Goal: Task Accomplishment & Management: Manage account settings

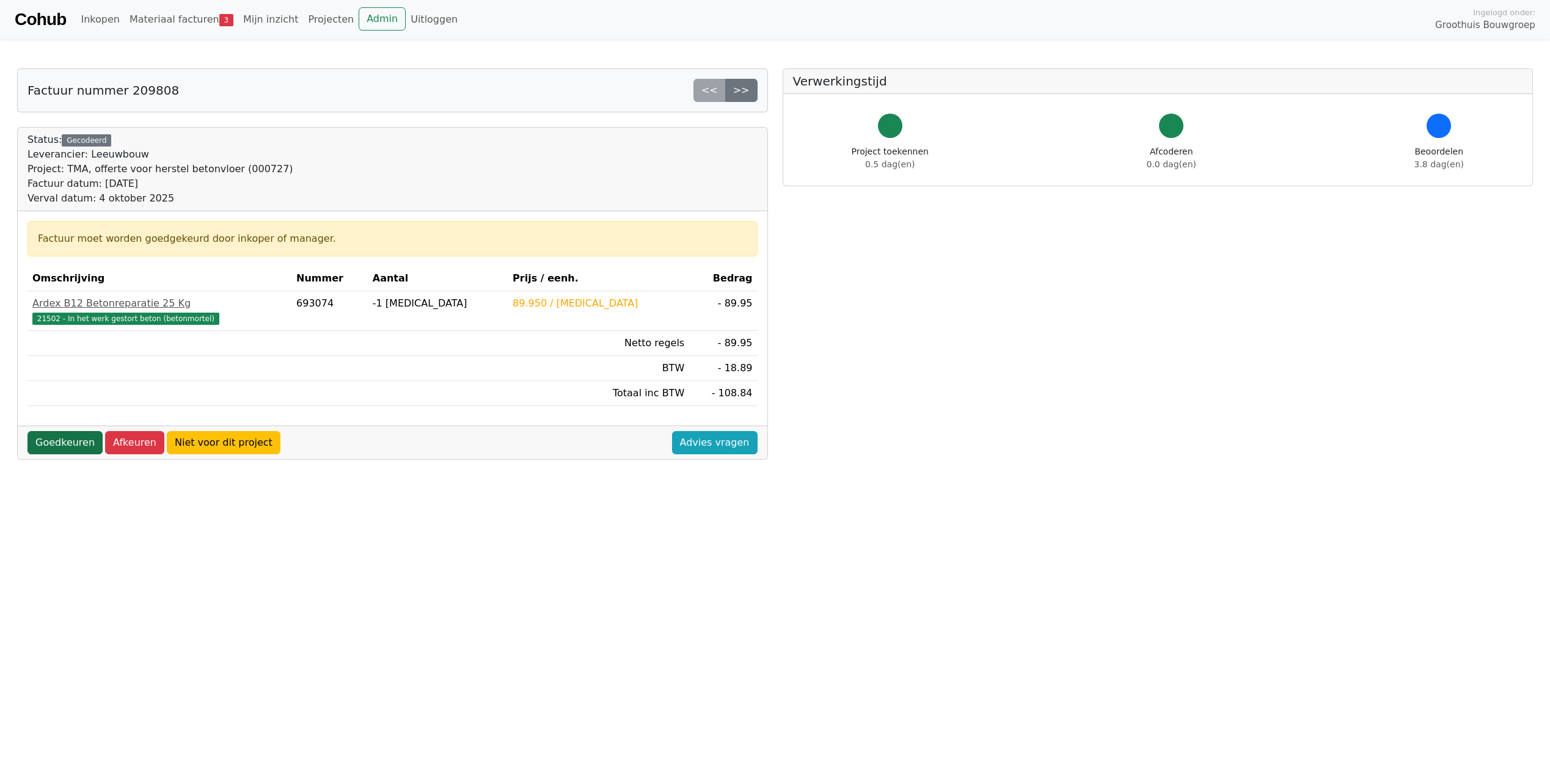
click at [53, 445] on link "Goedkeuren" at bounding box center [64, 442] width 75 height 23
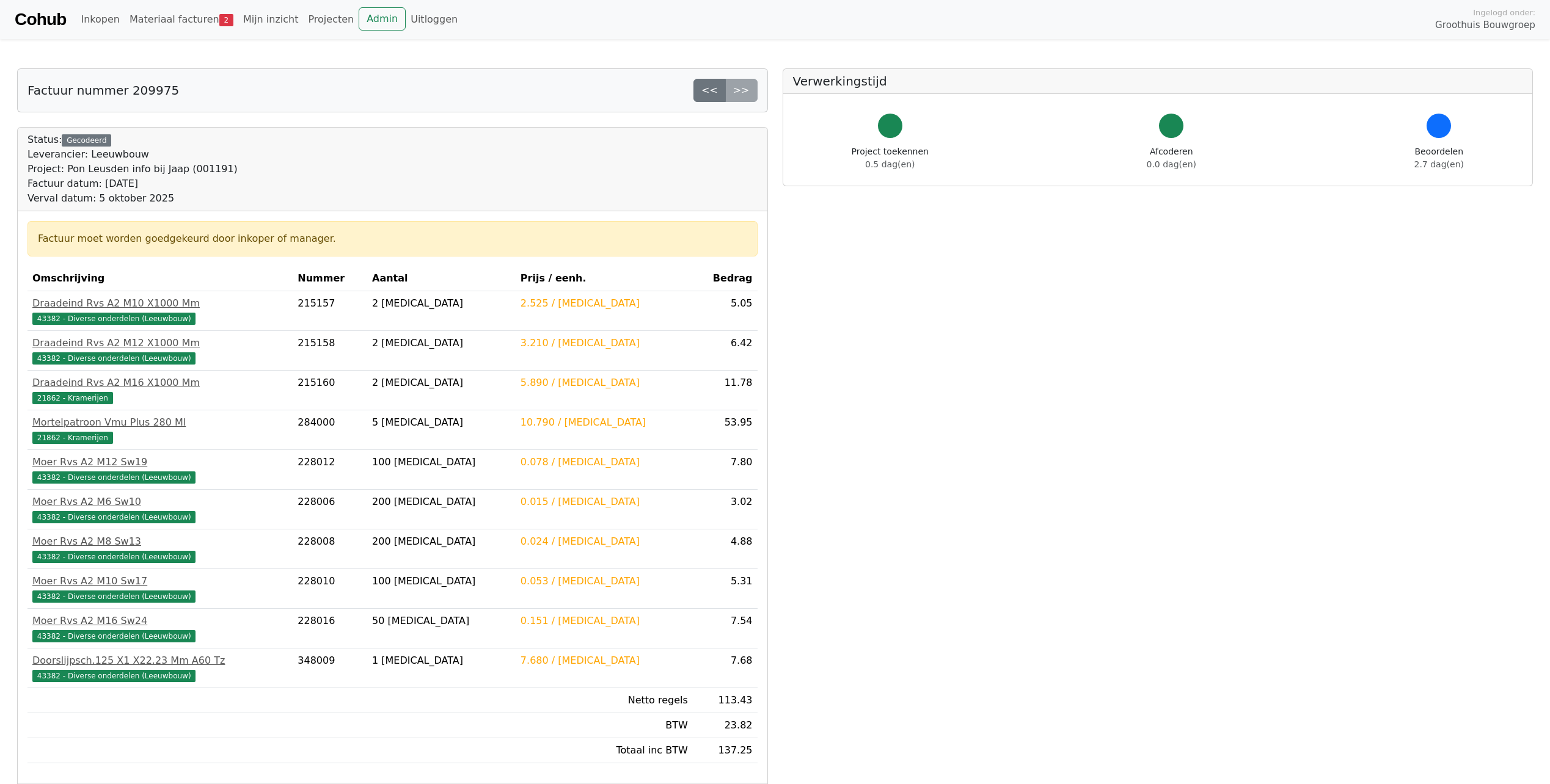
scroll to position [121, 0]
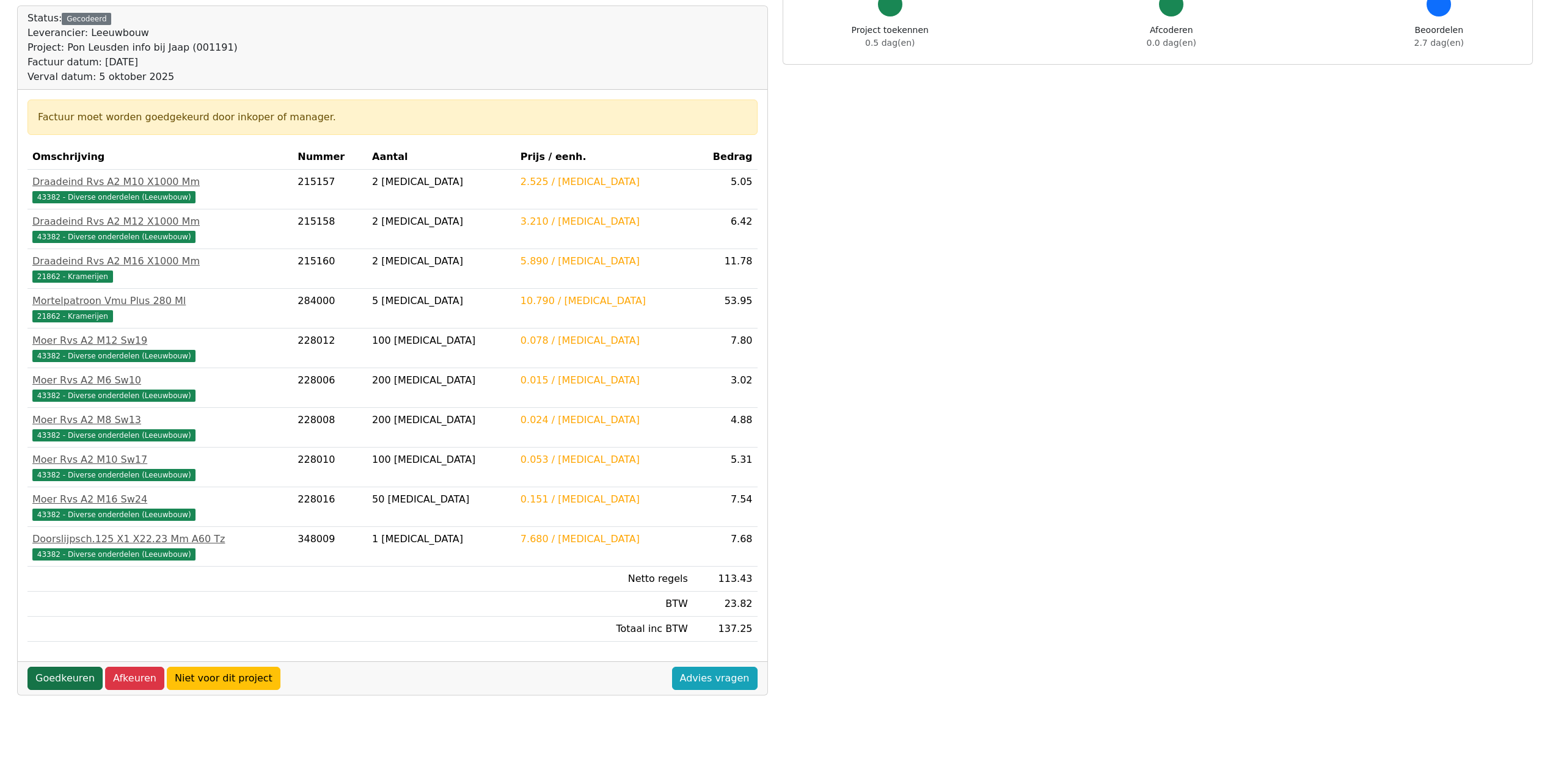
click at [50, 677] on link "Goedkeuren" at bounding box center [64, 678] width 75 height 23
